Goal: Information Seeking & Learning: Find specific fact

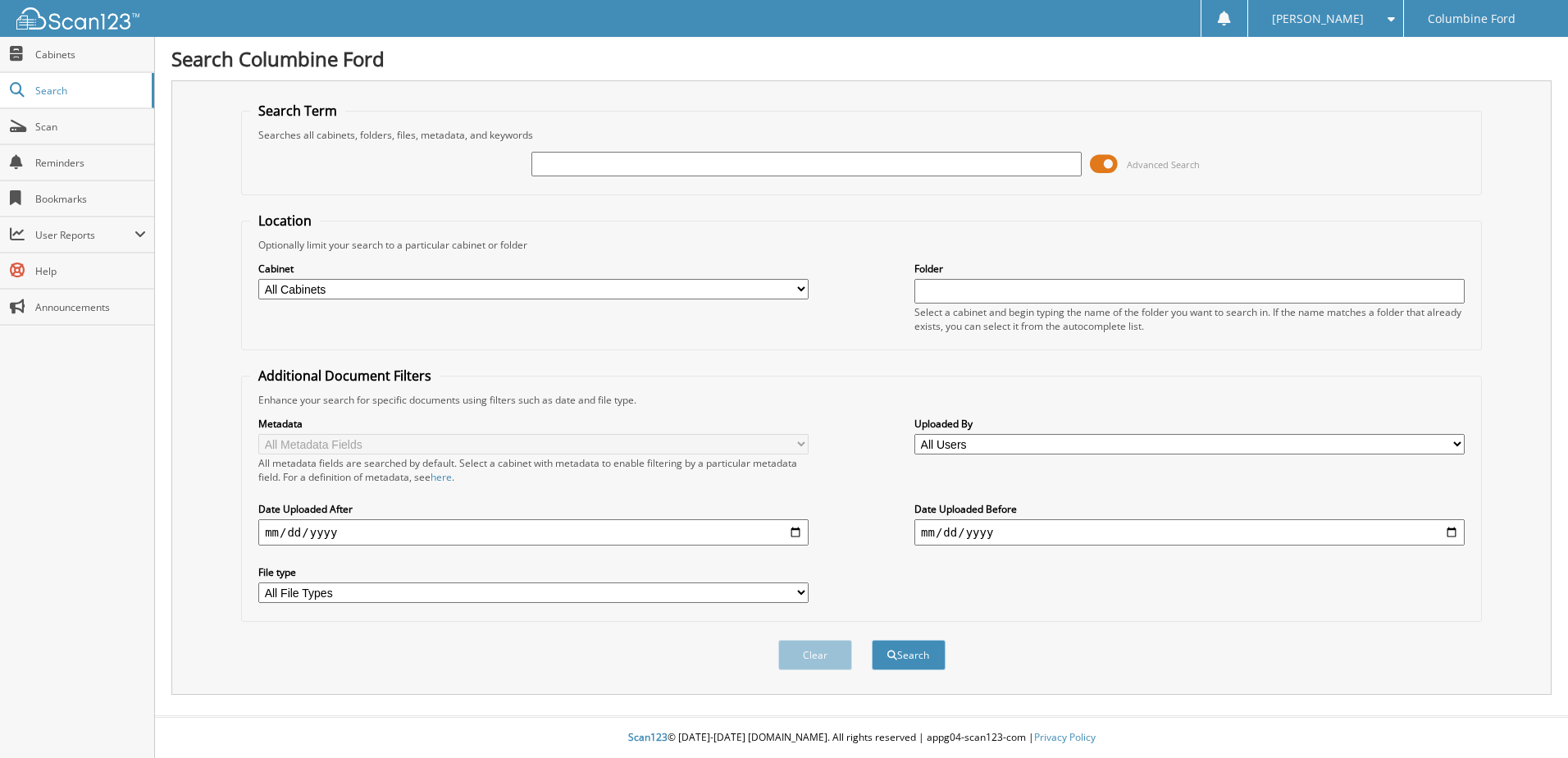
drag, startPoint x: 735, startPoint y: 160, endPoint x: 732, endPoint y: 148, distance: 12.4
click at [735, 160] on input "text" at bounding box center [806, 164] width 551 height 25
type input "[PERSON_NAME]"
click at [872, 640] on button "Search" at bounding box center [908, 655] width 74 height 31
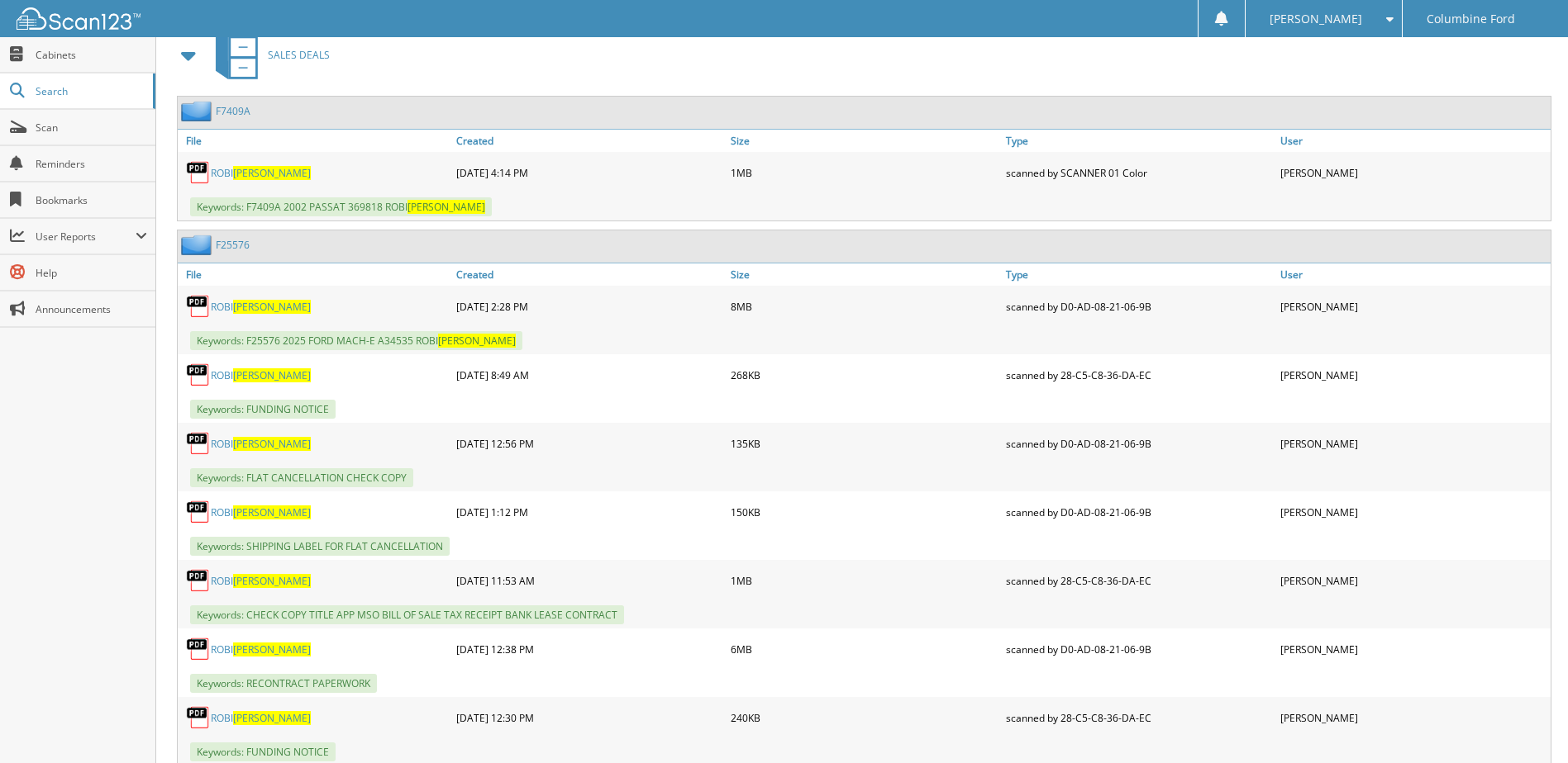
scroll to position [826, 0]
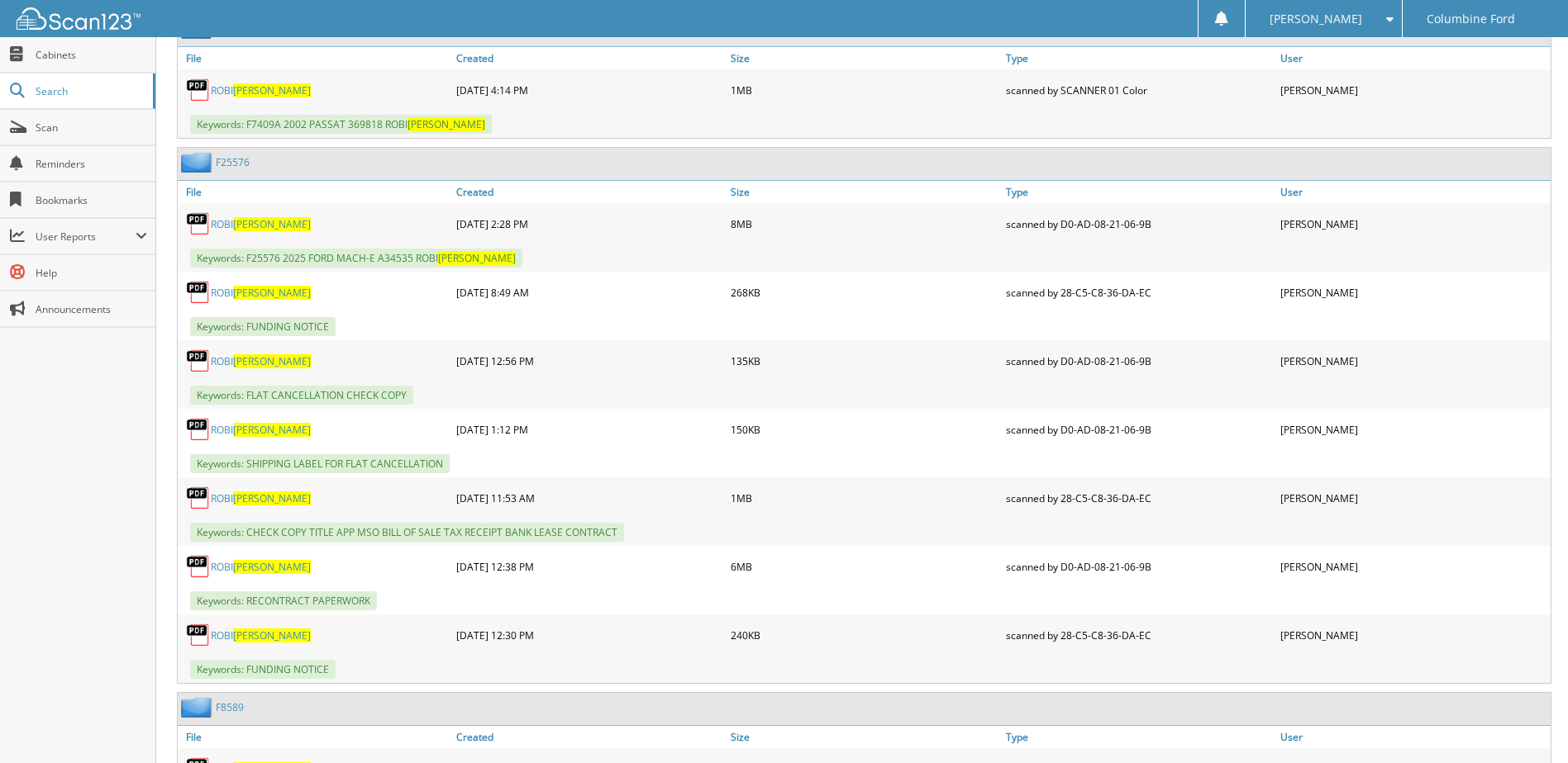
click at [239, 495] on span "[PERSON_NAME]" at bounding box center [271, 499] width 78 height 14
